Goal: Information Seeking & Learning: Find specific fact

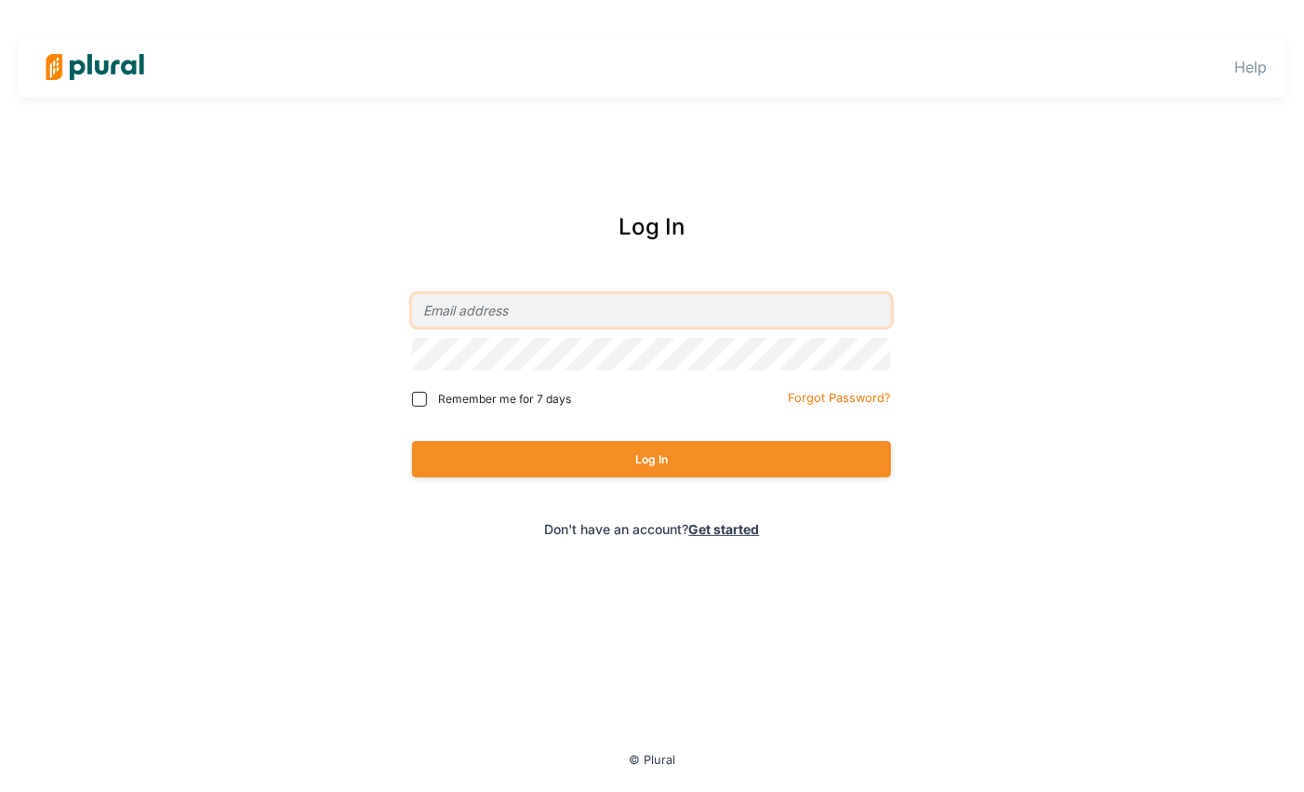
type input "[EMAIL_ADDRESS][DOMAIN_NAME]"
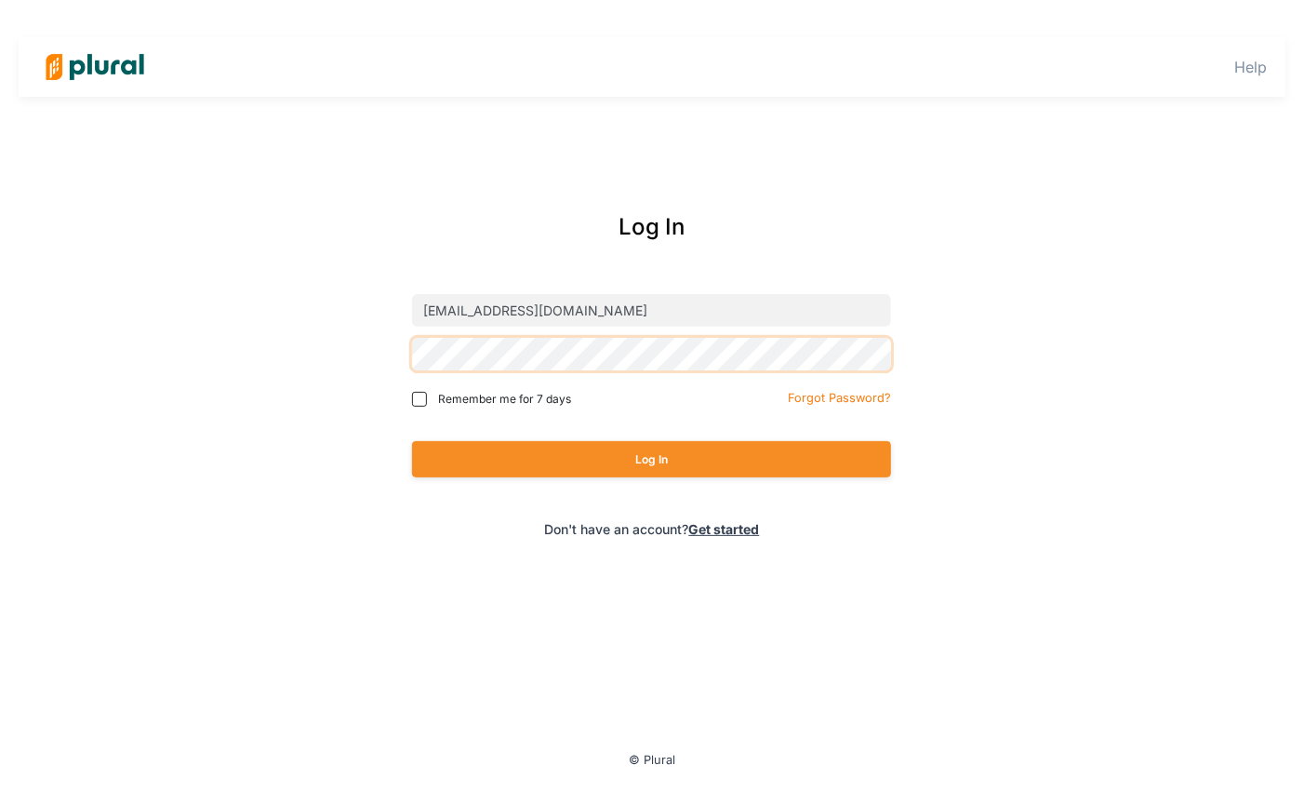
click at [652, 459] on button "Log In" at bounding box center [651, 459] width 479 height 36
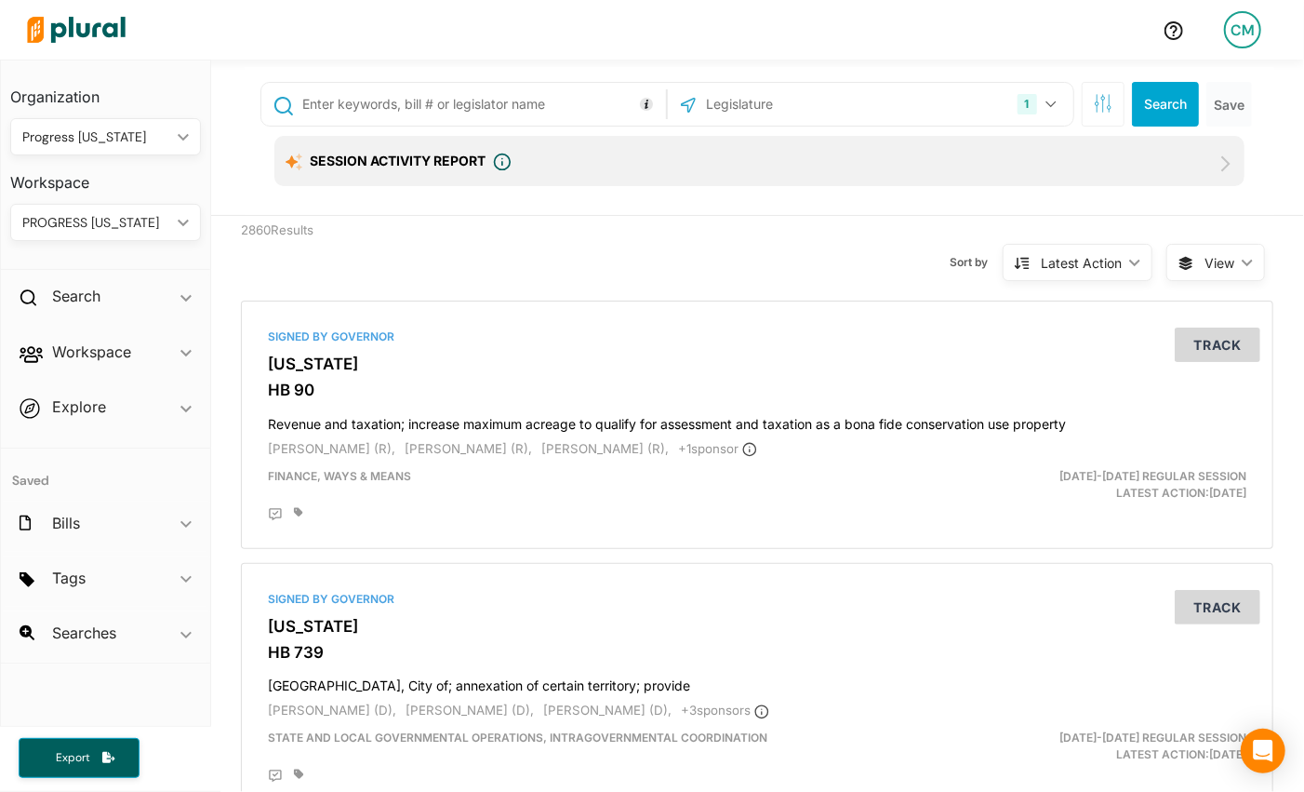
click at [507, 109] on input "text" at bounding box center [481, 104] width 362 height 35
type input "sb 36"
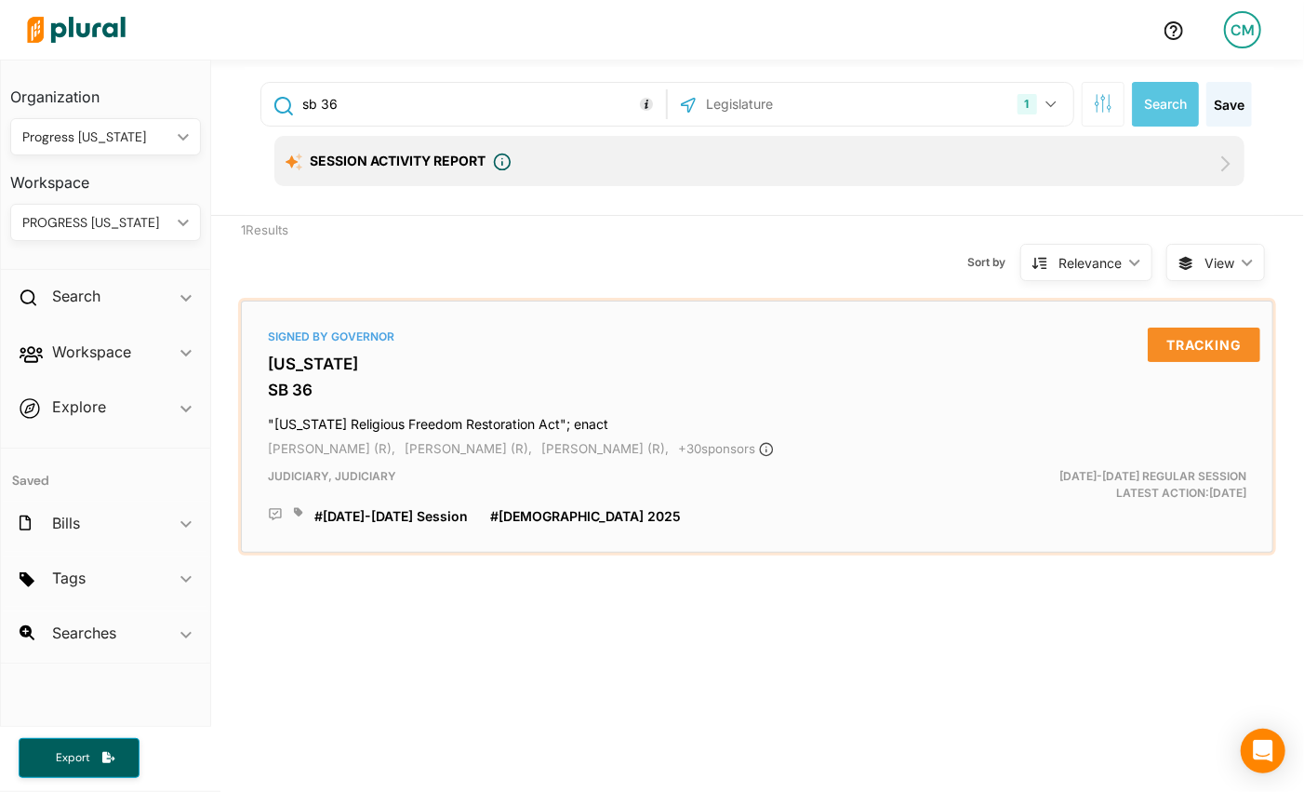
click at [380, 374] on div "Signed by Governor [US_STATE] SB 36 "[US_STATE] Religious Freedom Restoration A…" at bounding box center [757, 426] width 1016 height 235
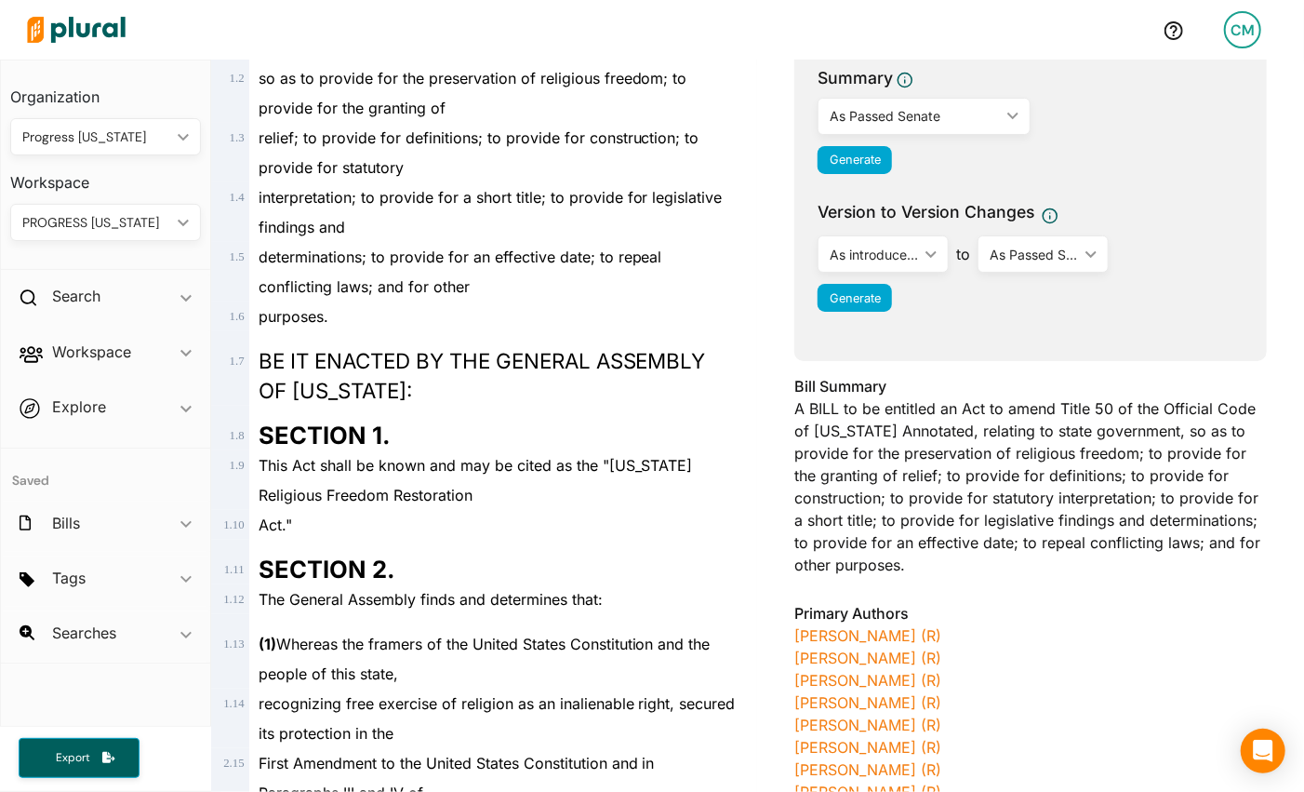
scroll to position [338, 0]
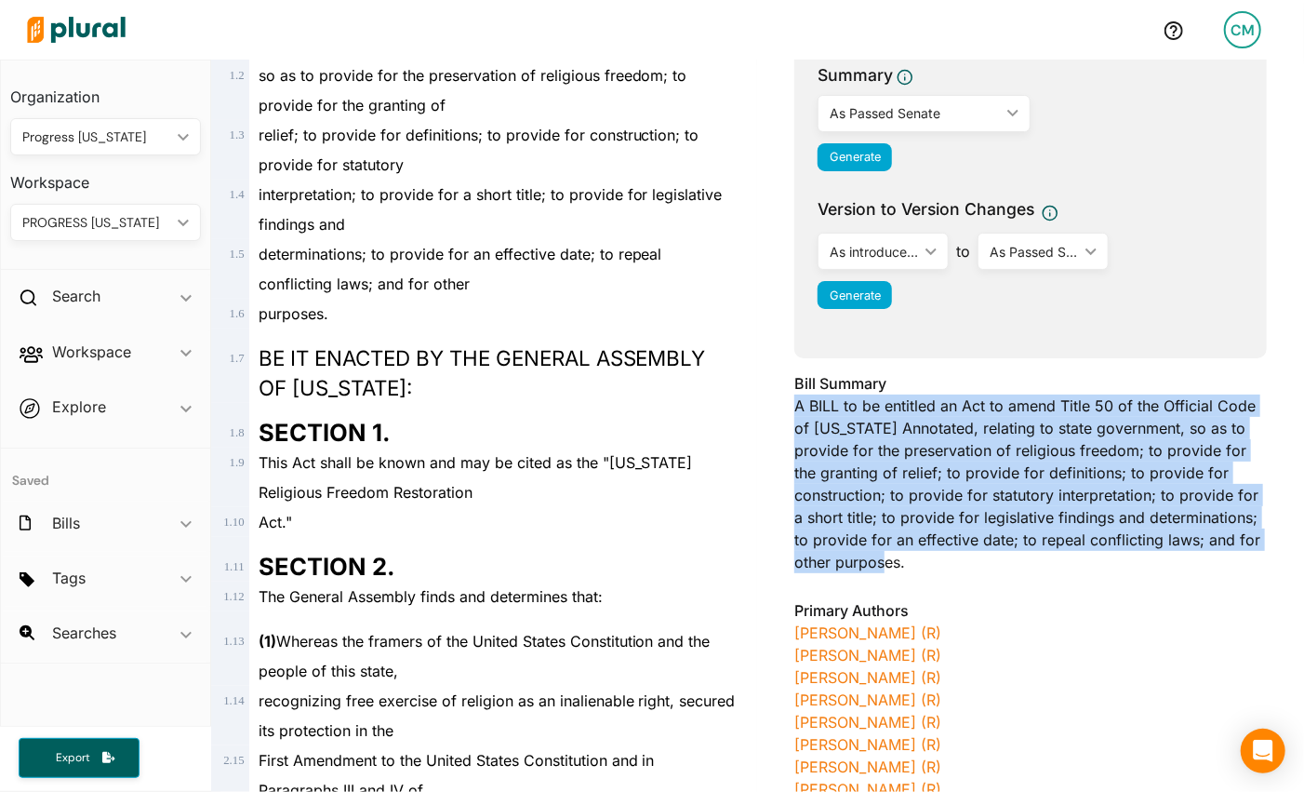
drag, startPoint x: 1113, startPoint y: 573, endPoint x: 778, endPoint y: 411, distance: 372.0
click at [778, 411] on div "[US_STATE] - [DATE]-[DATE] REGULAR SESSION SB 36 Bill Details Bill Title "[US_S…" at bounding box center [1030, 682] width 547 height 1768
copy div "A BILL to be entitled an Act to amend Title 50 of the Official Code of [US_STAT…"
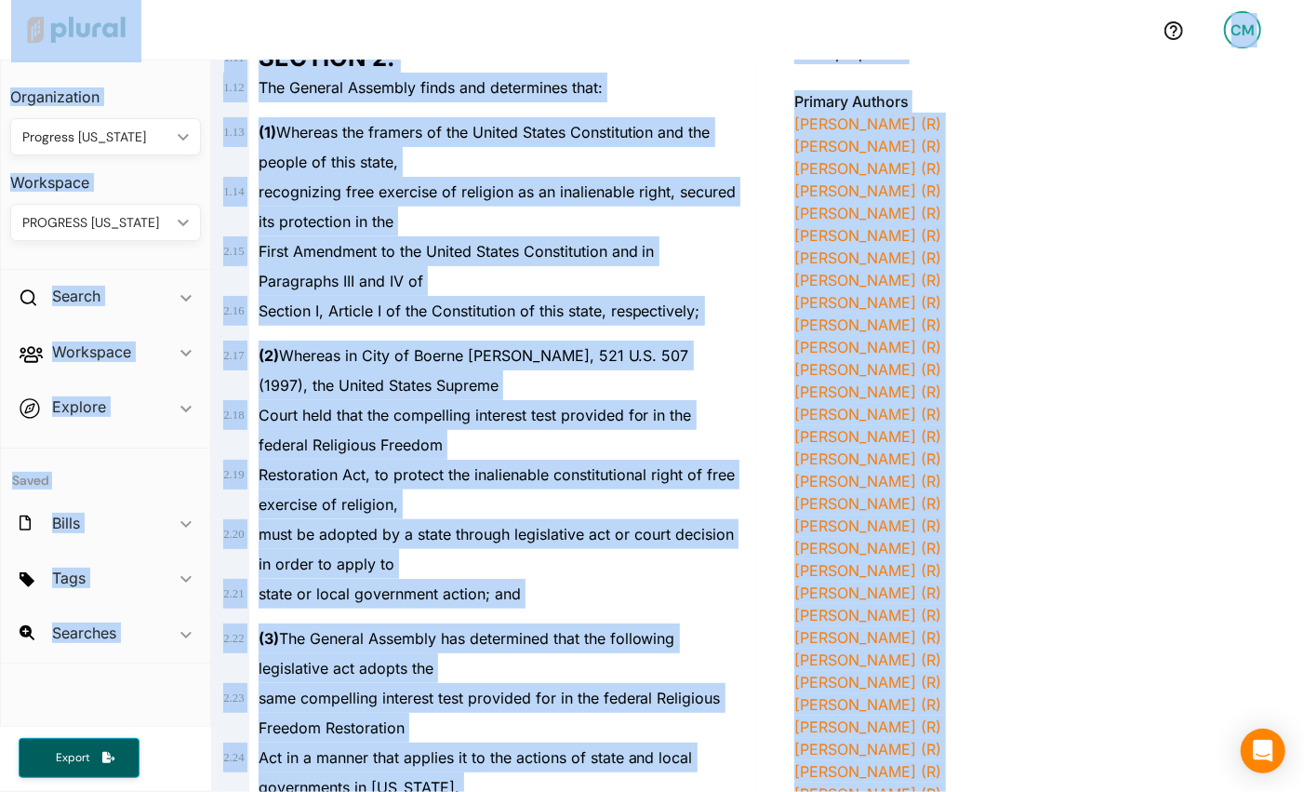
scroll to position [803, 0]
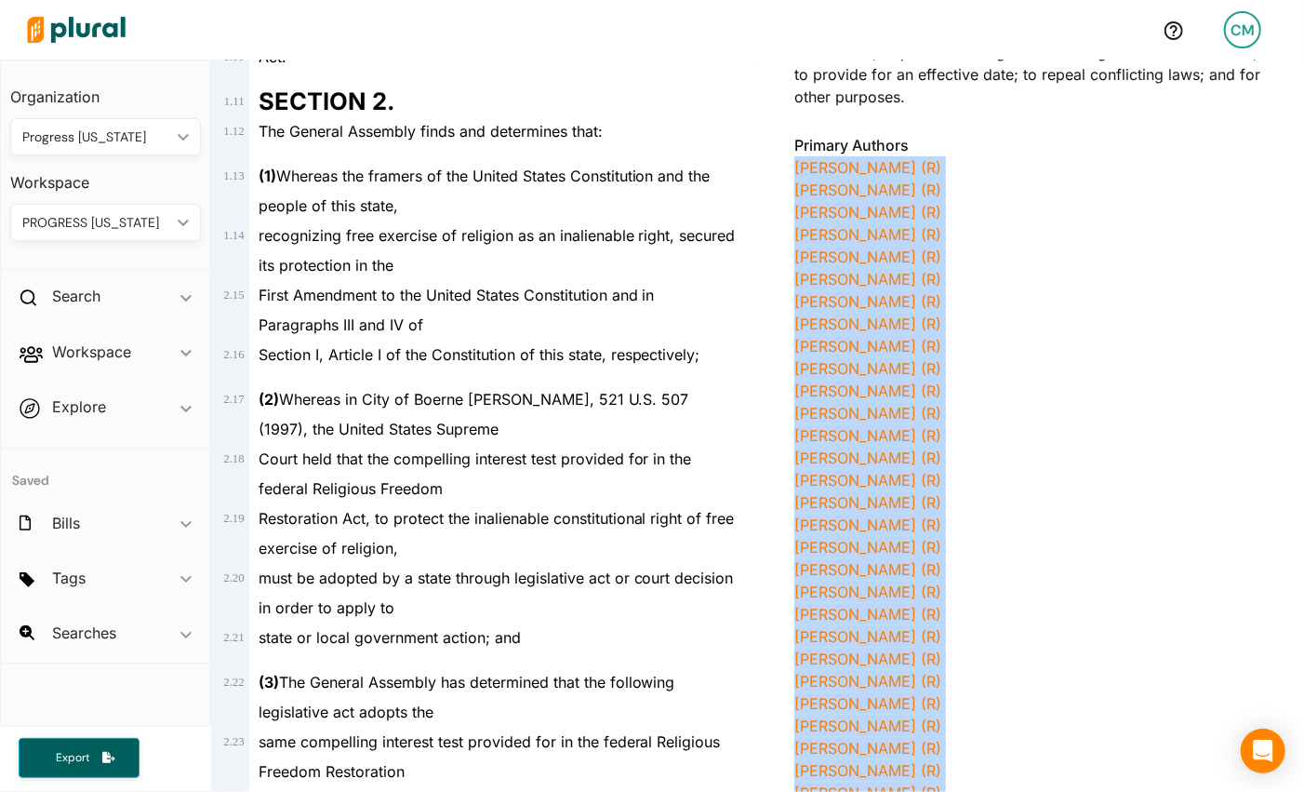
drag, startPoint x: 967, startPoint y: 585, endPoint x: 777, endPoint y: 176, distance: 451.2
click at [777, 176] on div "[US_STATE] - [DATE]-[DATE] REGULAR SESSION SB 36 Bill Details Bill Title "[US_S…" at bounding box center [1030, 217] width 547 height 1768
copy div "[PERSON_NAME] (R) [PERSON_NAME] (R) [PERSON_NAME] (R) [PERSON_NAME] (R) [PERSON…"
click at [630, 390] on span "(2) Whereas in City of Boerne [PERSON_NAME], 521 U.S. 507 (1997), the United St…" at bounding box center [474, 414] width 431 height 48
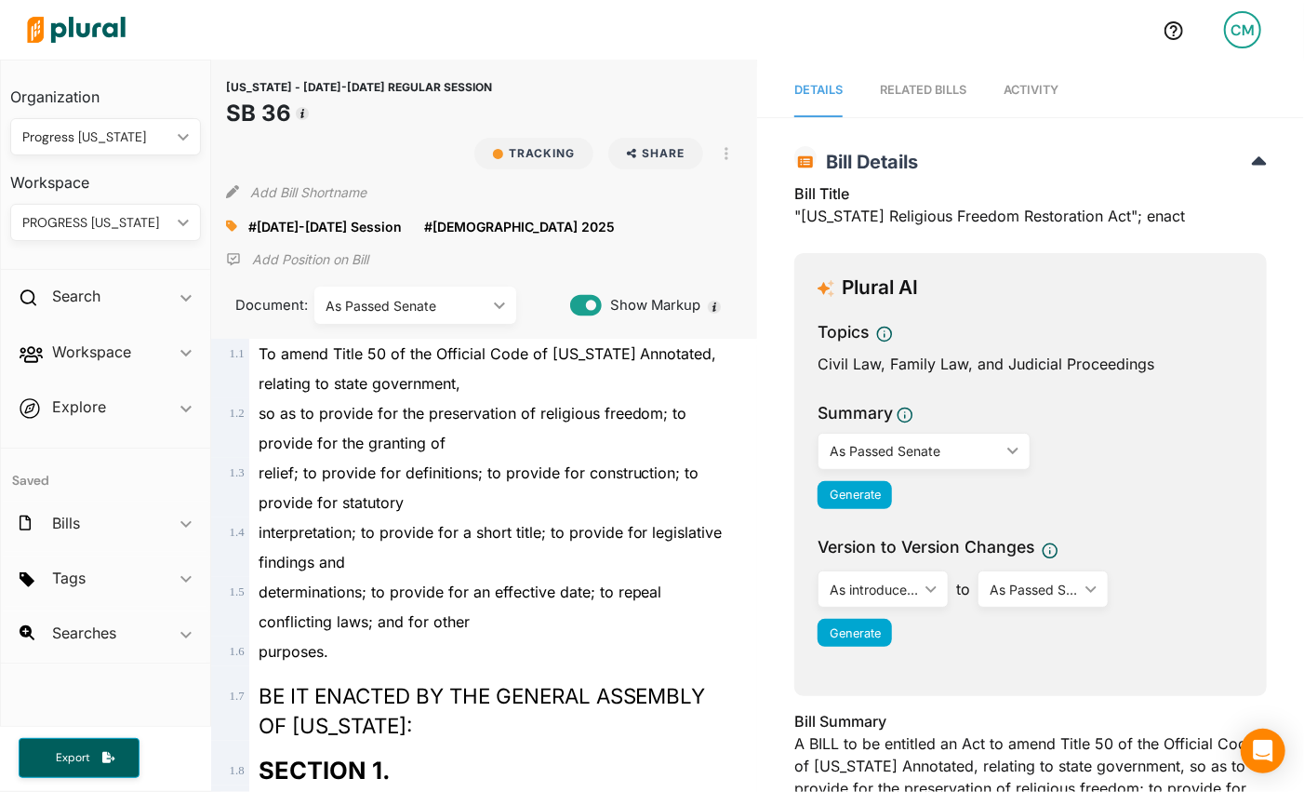
scroll to position [0, 0]
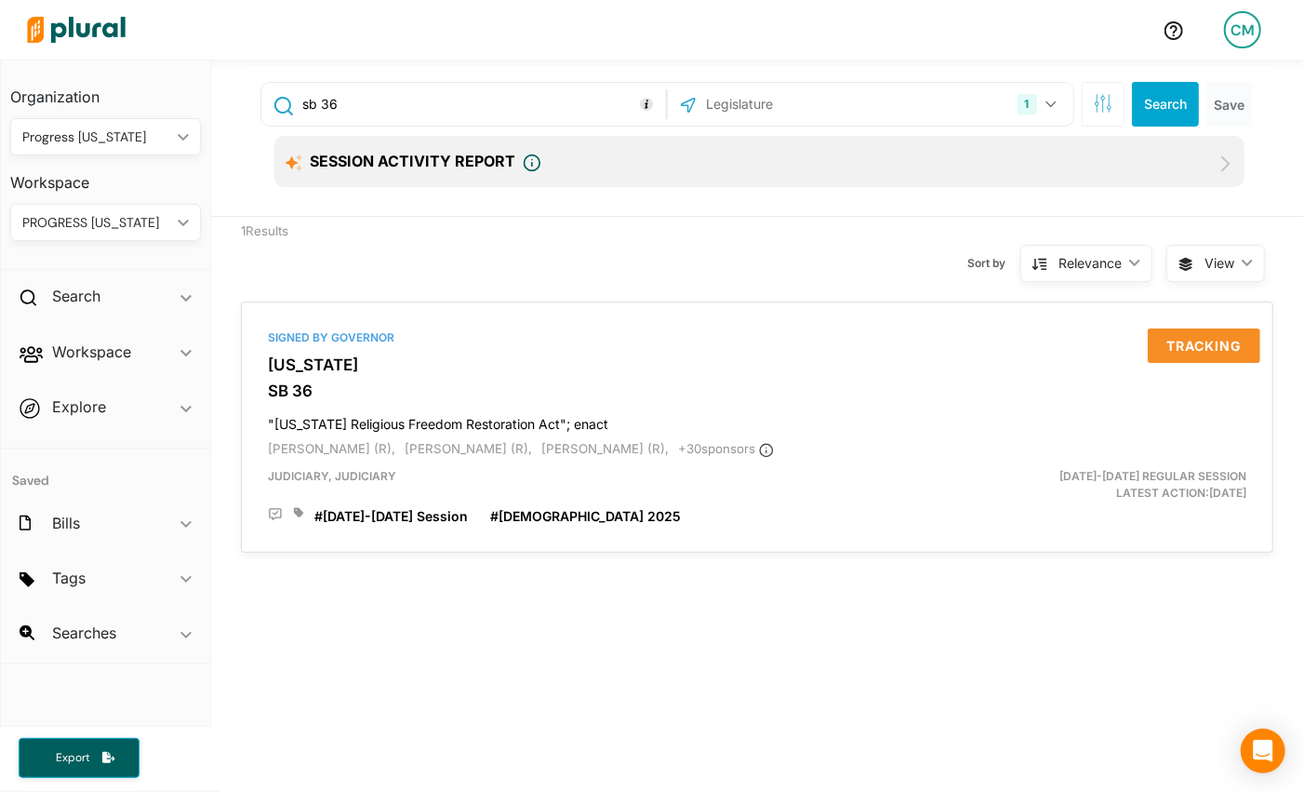
click at [371, 109] on input "sb 36" at bounding box center [481, 104] width 362 height 35
type input "sb 79"
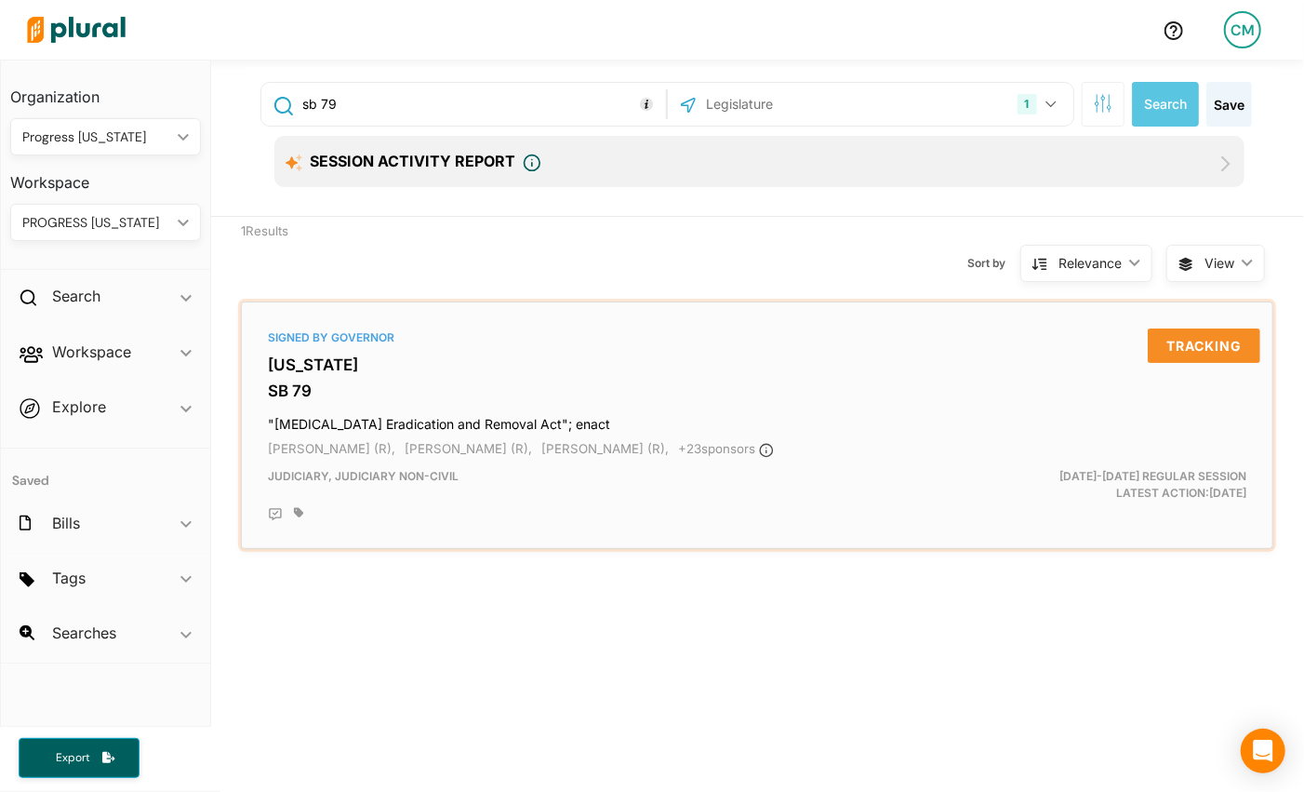
click at [405, 373] on div "Signed by Governor [US_STATE] SB 79 "[MEDICAL_DATA] Eradication and Removal Act…" at bounding box center [757, 426] width 1016 height 232
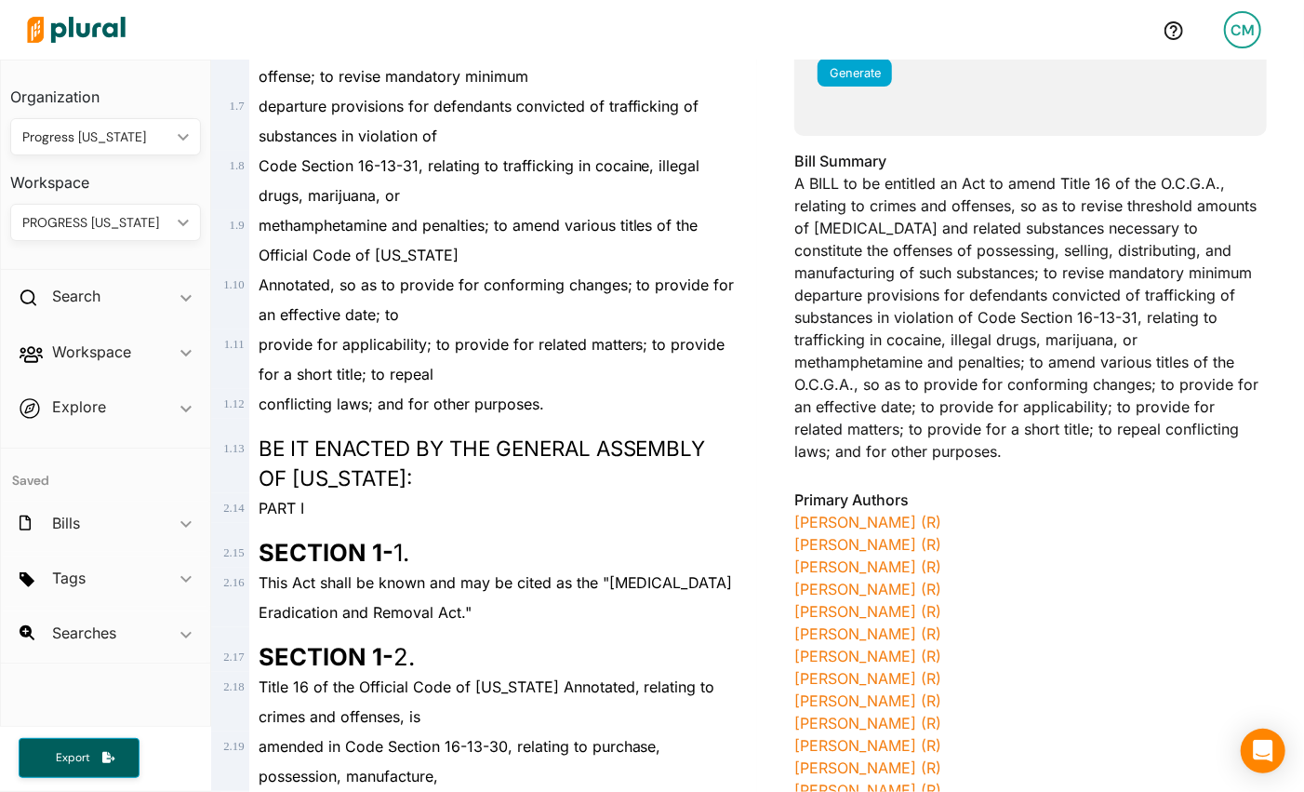
scroll to position [608, 0]
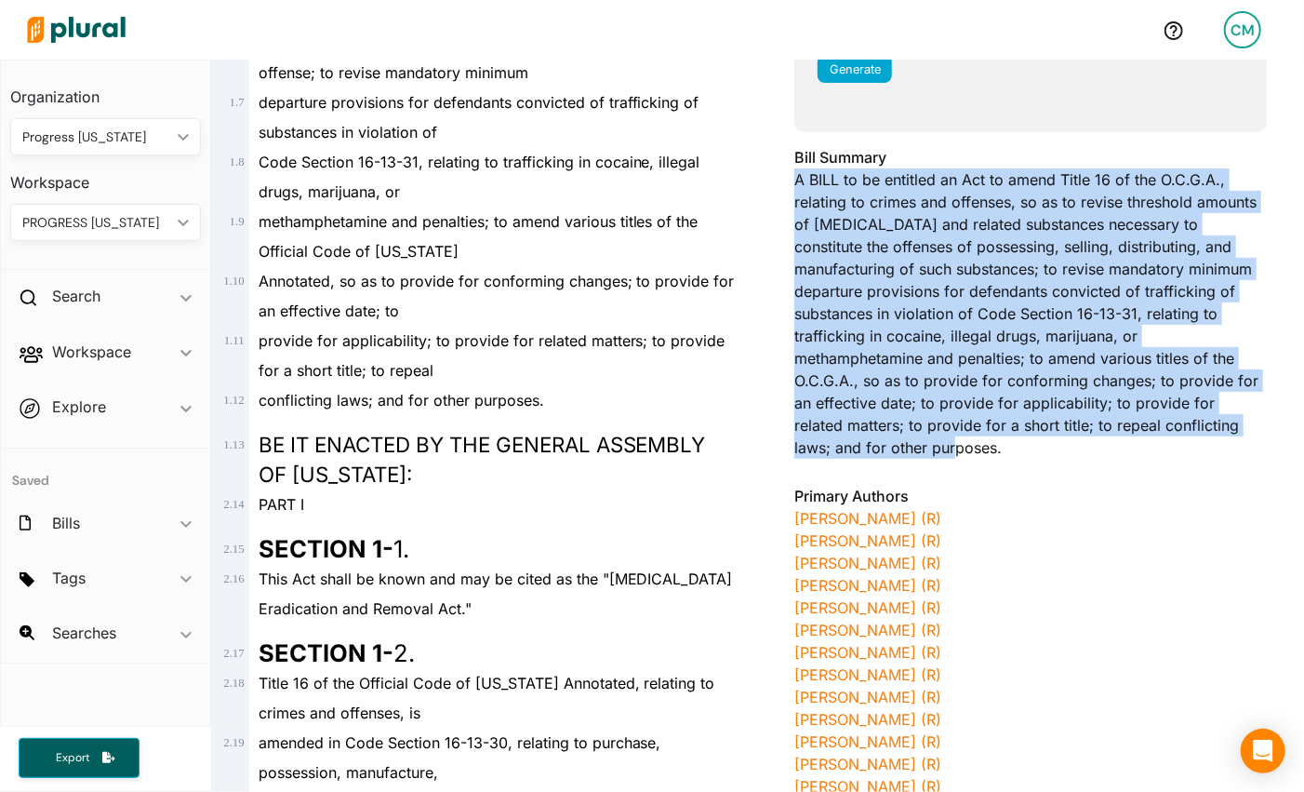
drag, startPoint x: 1027, startPoint y: 455, endPoint x: 794, endPoint y: 174, distance: 364.7
click at [794, 174] on div "Bill Summary A BILL to be entitled an Act to amend Title 16 of the O.C.G.A., re…" at bounding box center [1030, 308] width 473 height 324
copy div "A BILL to be entitled an Act to amend Title 16 of the O.C.G.A., relating to cri…"
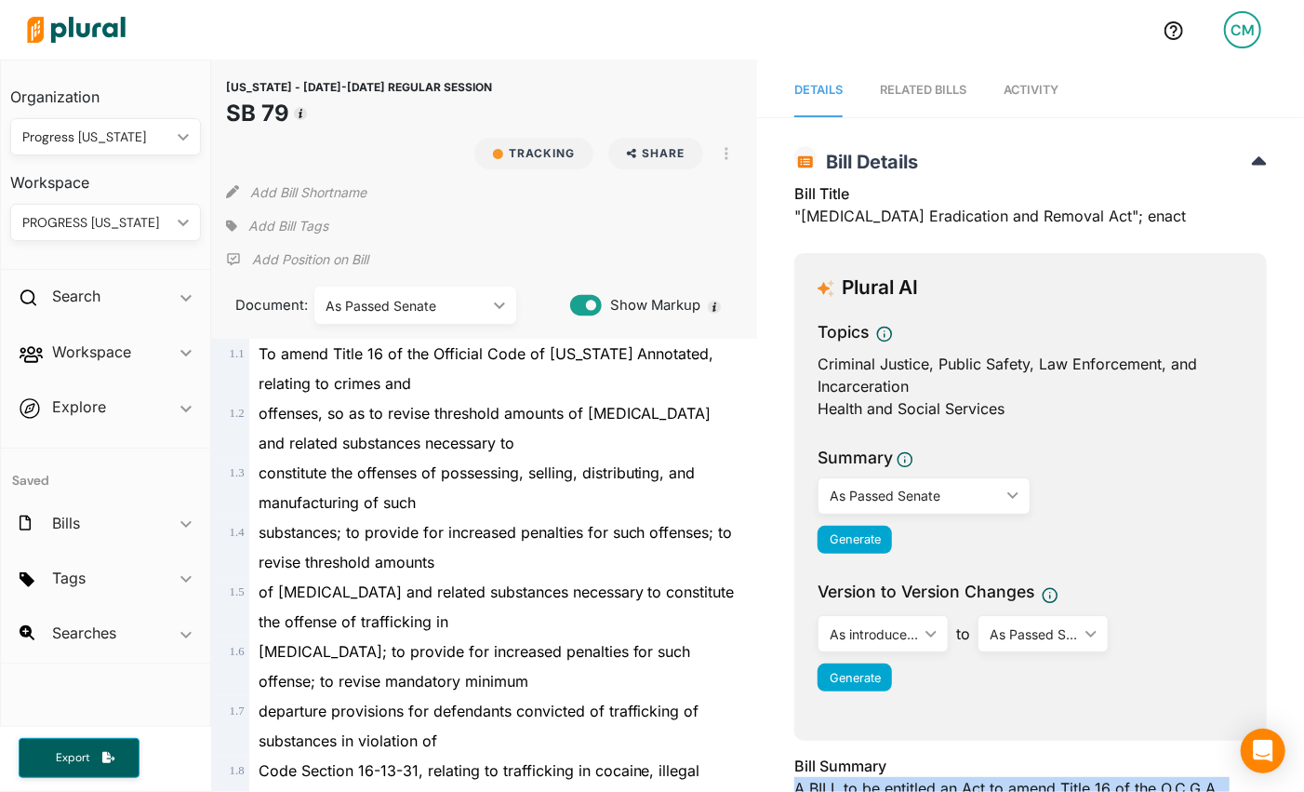
scroll to position [0, 0]
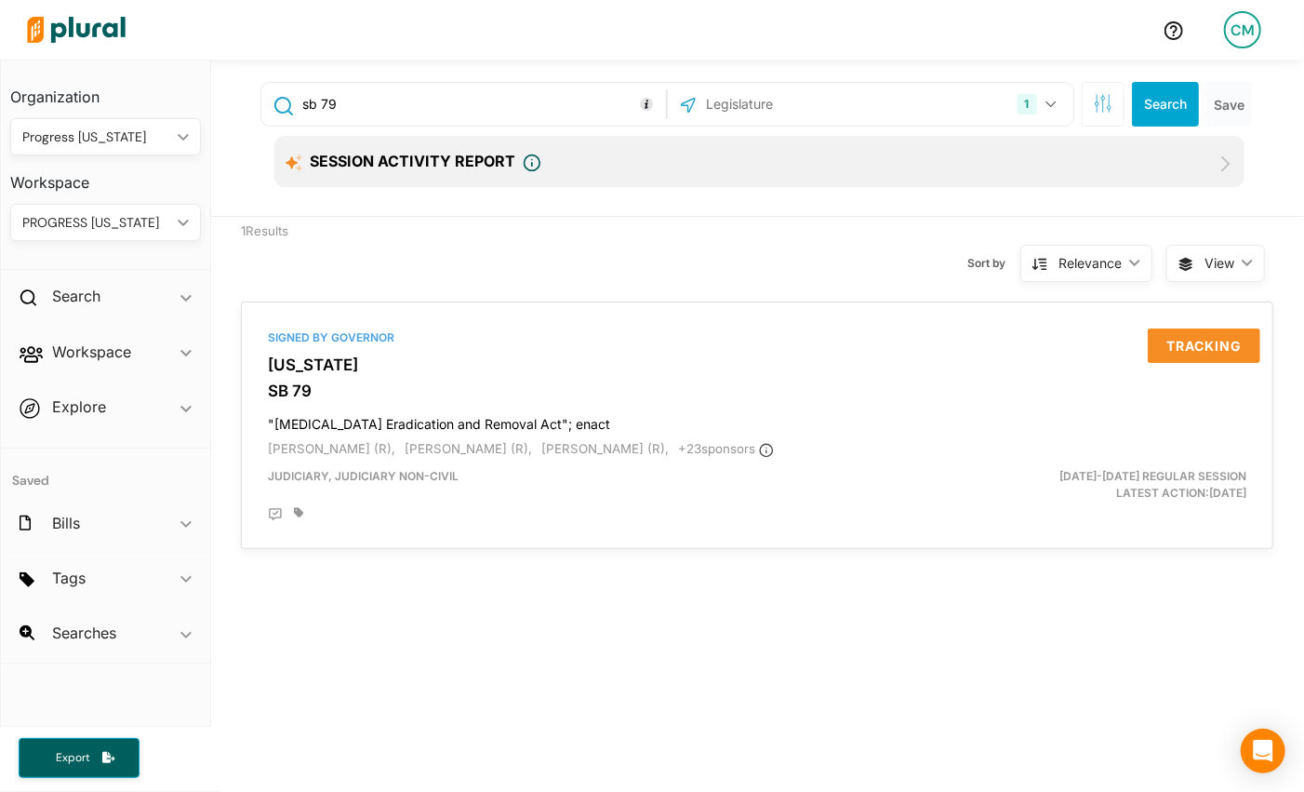
click at [394, 111] on input "sb 79" at bounding box center [481, 104] width 362 height 35
type input "sb 36"
click at [1142, 95] on button "Search" at bounding box center [1165, 104] width 67 height 45
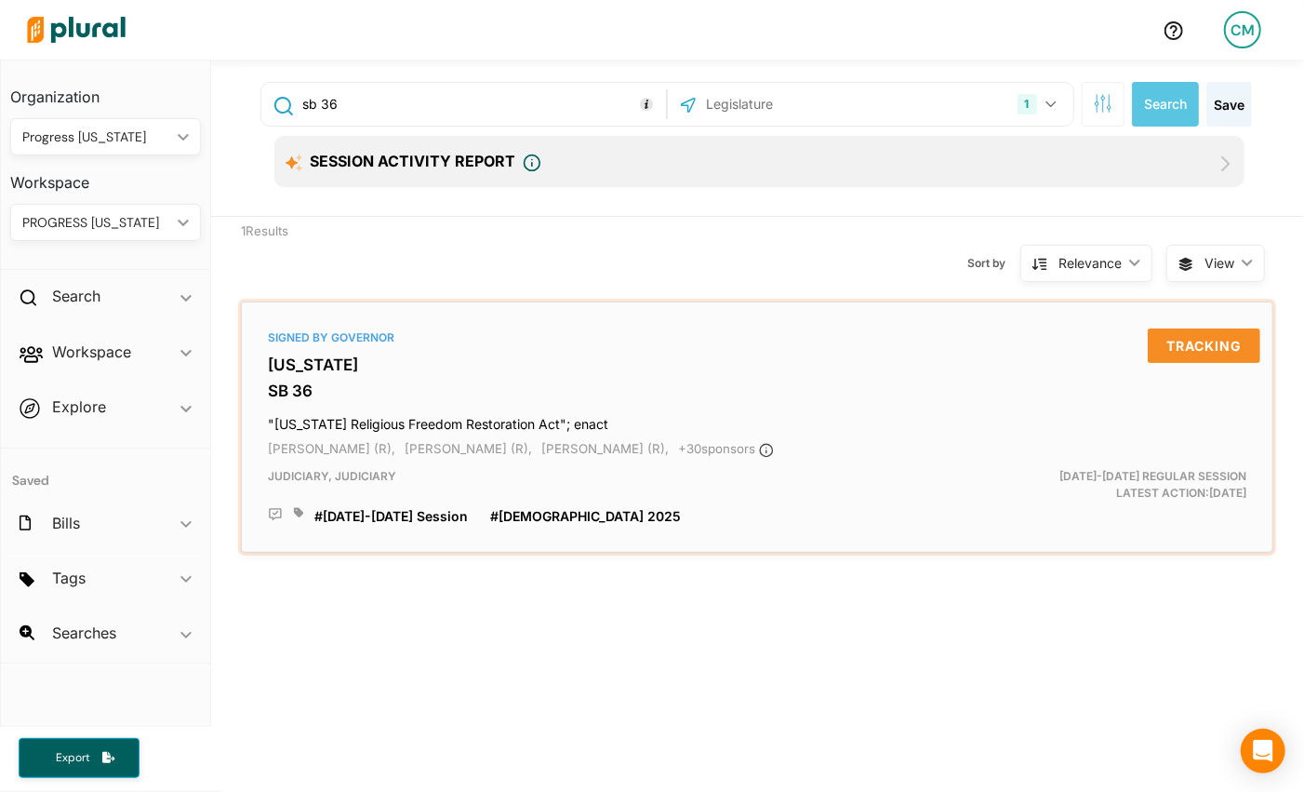
click at [337, 358] on h3 "[US_STATE]" at bounding box center [757, 364] width 979 height 19
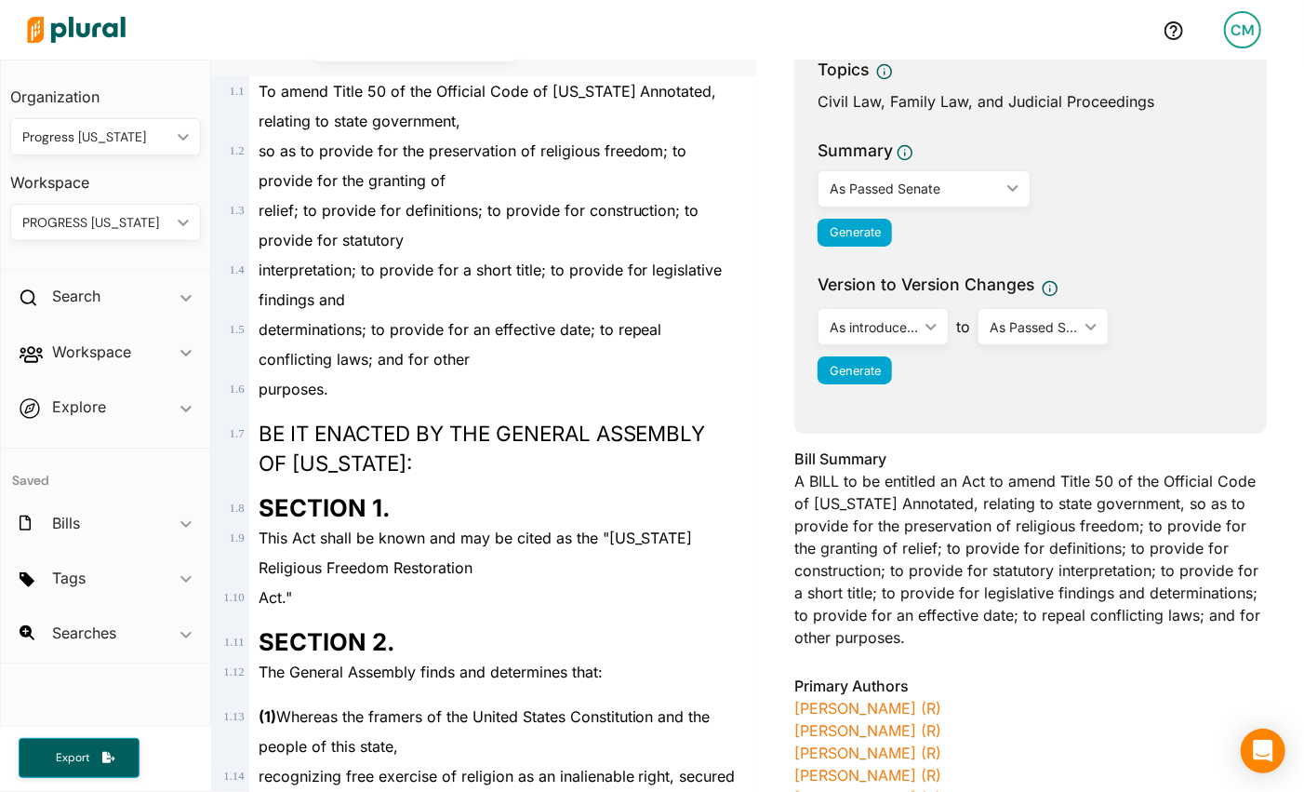
scroll to position [264, 0]
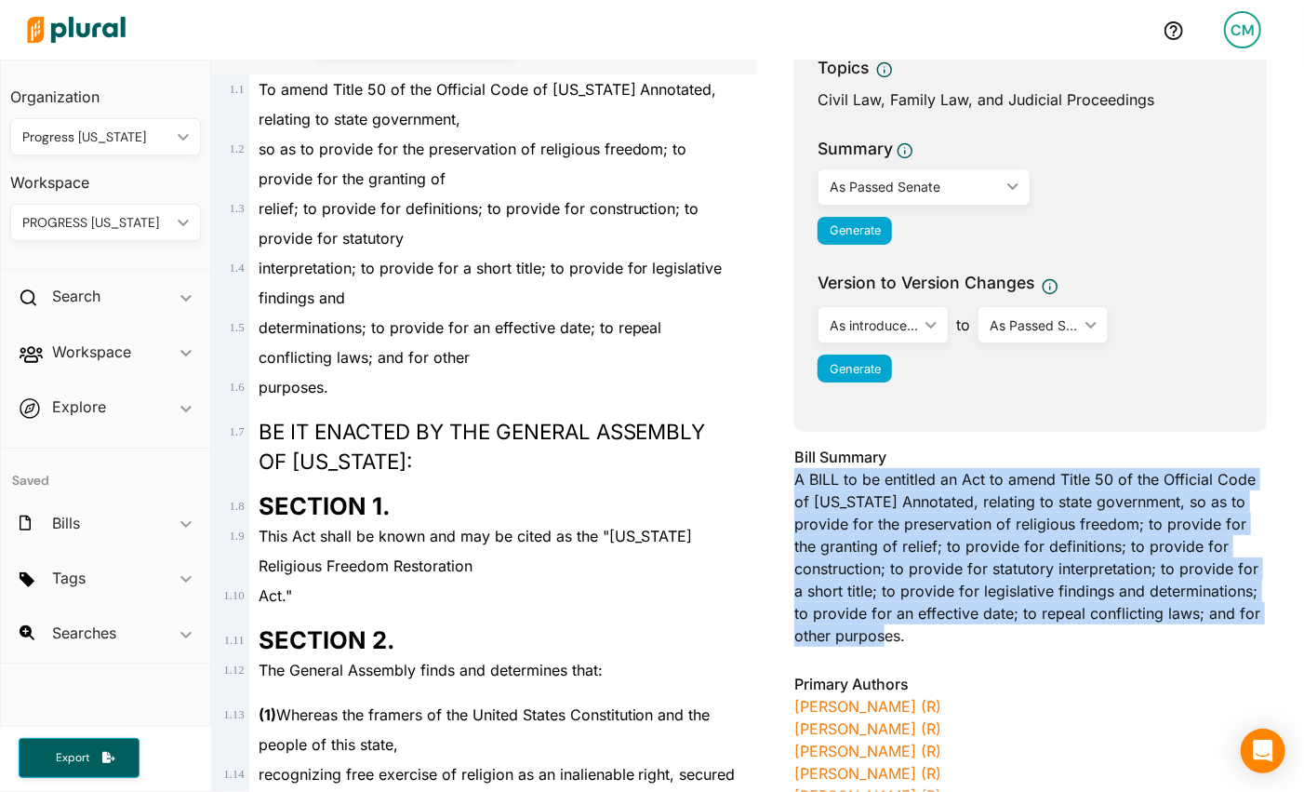
drag, startPoint x: 1117, startPoint y: 644, endPoint x: 766, endPoint y: 472, distance: 391.5
click at [766, 472] on div "[US_STATE] - [DATE]-[DATE] REGULAR SESSION SB 36 Bill Details Bill Title "[US_S…" at bounding box center [1030, 756] width 547 height 1768
copy div "A BILL to be entitled an Act to amend Title 50 of the Official Code of [US_STAT…"
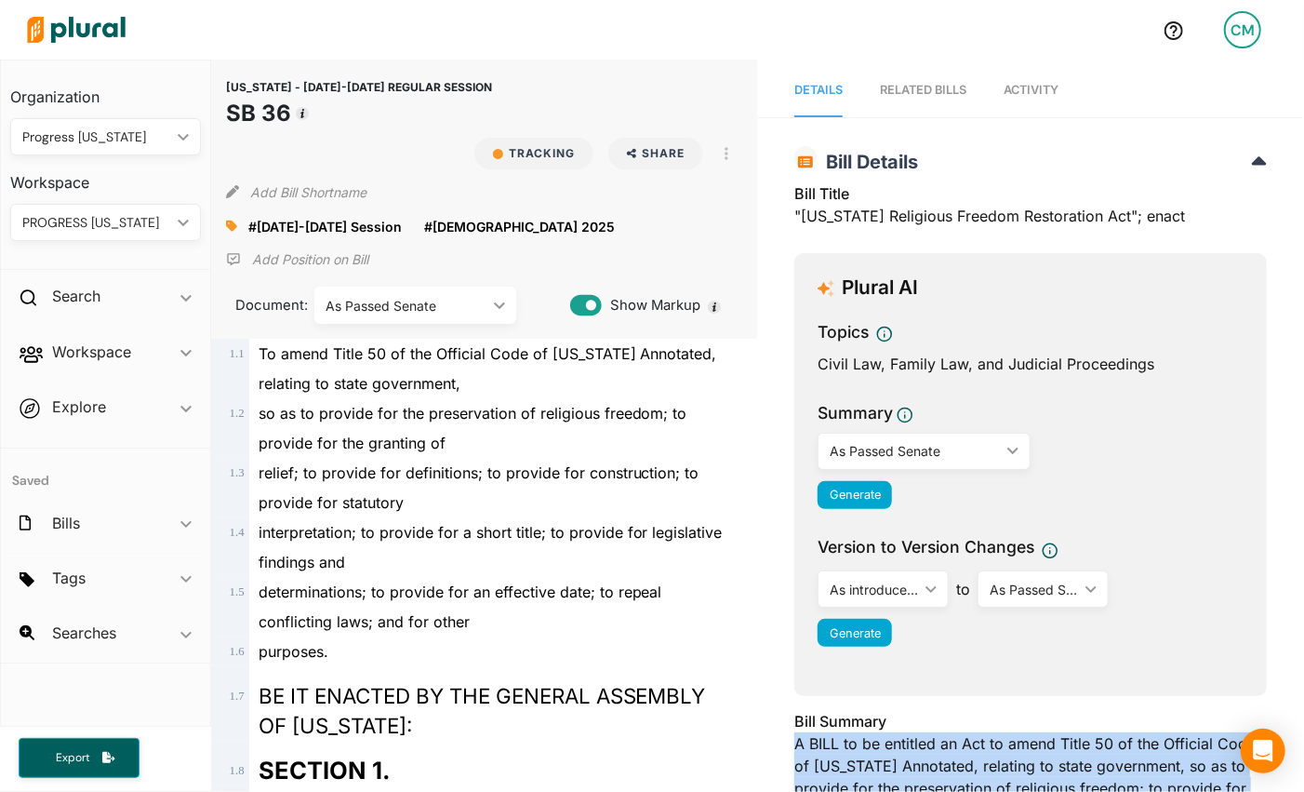
scroll to position [0, 0]
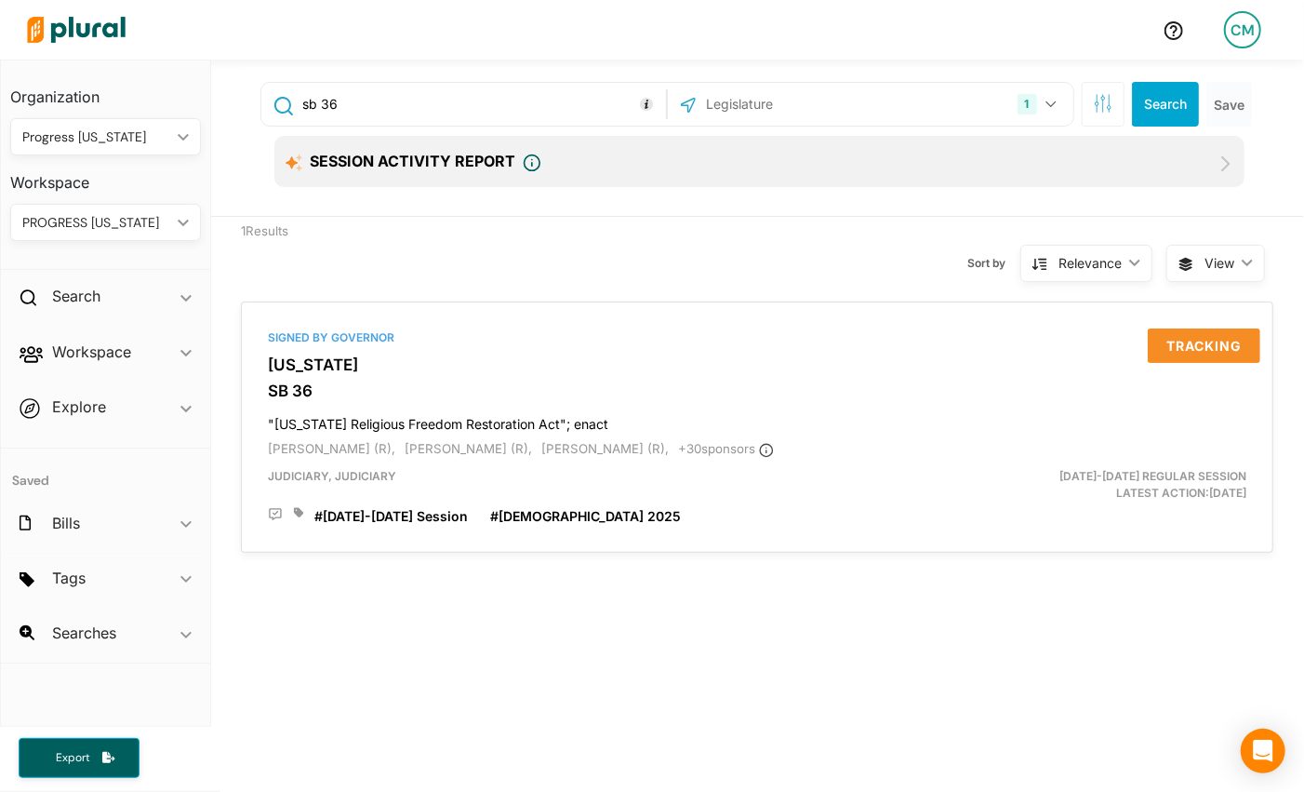
click at [367, 97] on input "sb 36" at bounding box center [481, 104] width 362 height 35
type input "sb 39"
